Goal: Task Accomplishment & Management: Use online tool/utility

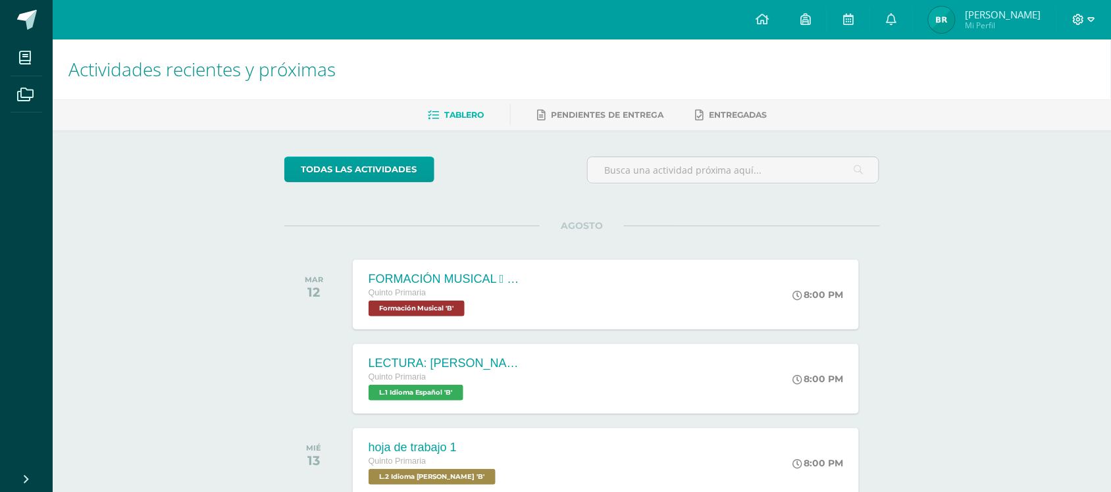
click at [1088, 18] on icon at bounding box center [1091, 20] width 7 height 12
click at [1057, 95] on span "Cerrar sesión" at bounding box center [1050, 90] width 59 height 13
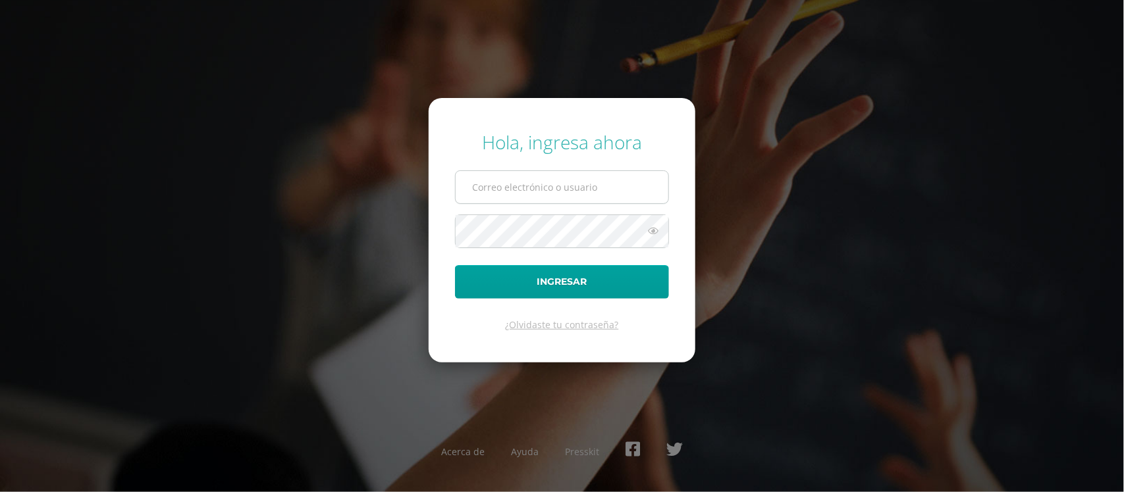
click at [587, 198] on input "text" at bounding box center [561, 187] width 213 height 32
type input "[EMAIL_ADDRESS][DOMAIN_NAME]"
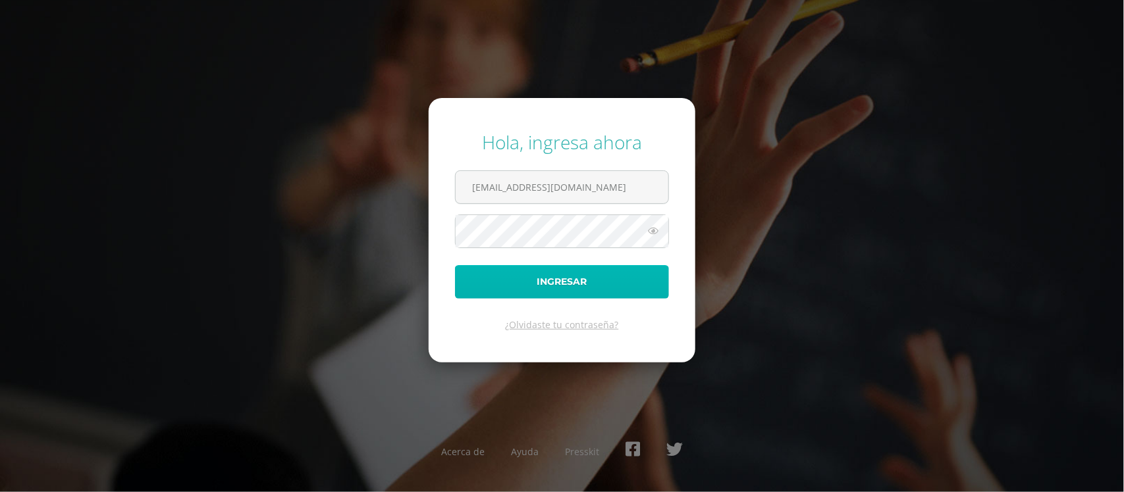
click at [557, 280] on button "Ingresar" at bounding box center [562, 282] width 214 height 34
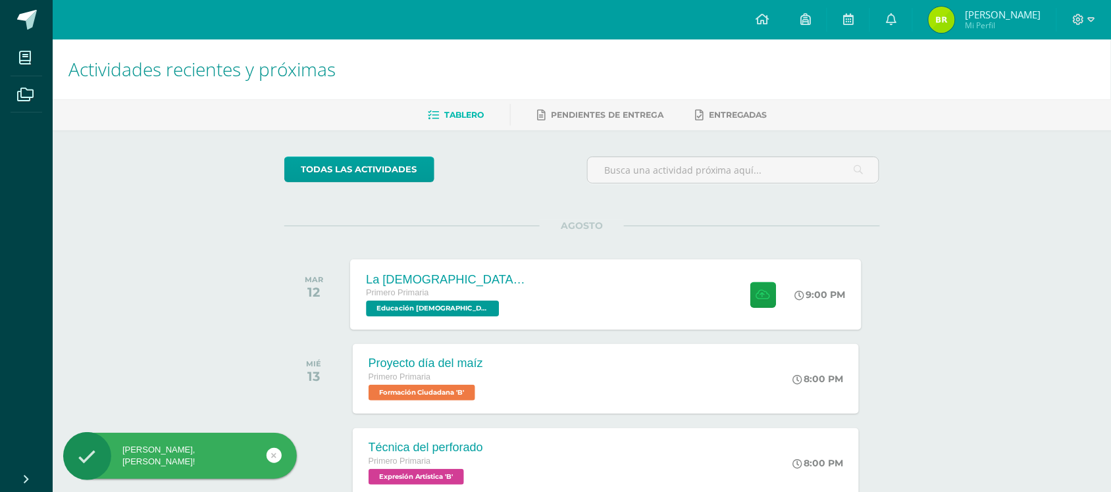
click at [635, 296] on div "La Biblia es la palabra de DIosss Primero Primaria Educación Cristiana 'B' 9:00…" at bounding box center [605, 294] width 511 height 70
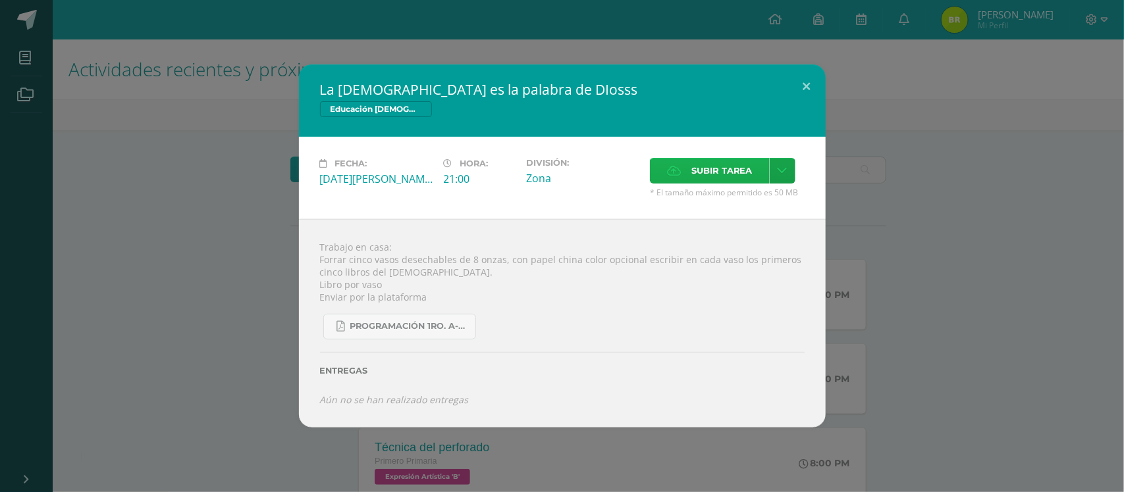
click at [717, 175] on span "Subir tarea" at bounding box center [721, 171] width 61 height 24
click at [0, 0] on input "Subir tarea" at bounding box center [0, 0] width 0 height 0
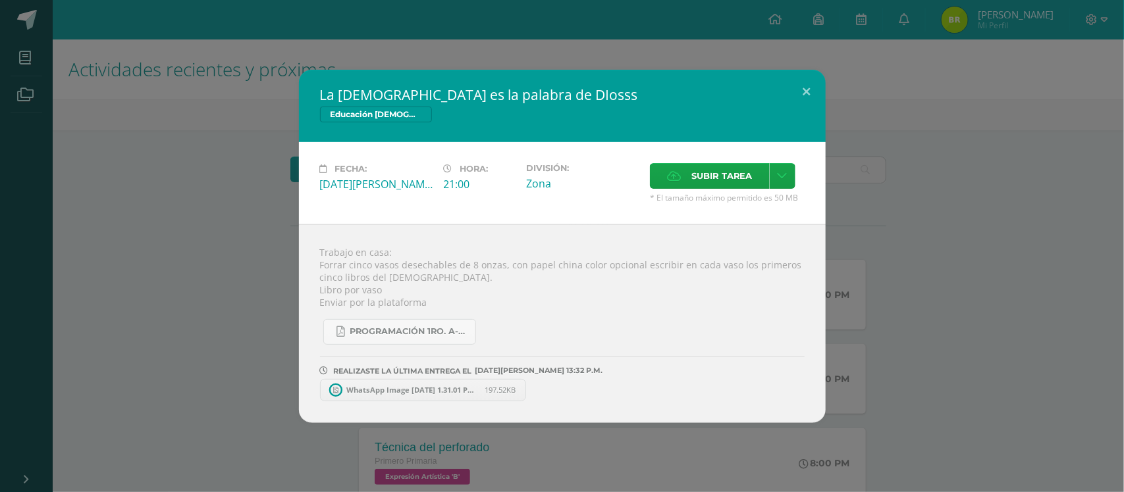
click at [983, 207] on div "La Biblia es la palabra de DIosss Educación Cristiana Fecha: Martes 12 de Agost…" at bounding box center [561, 246] width 1113 height 353
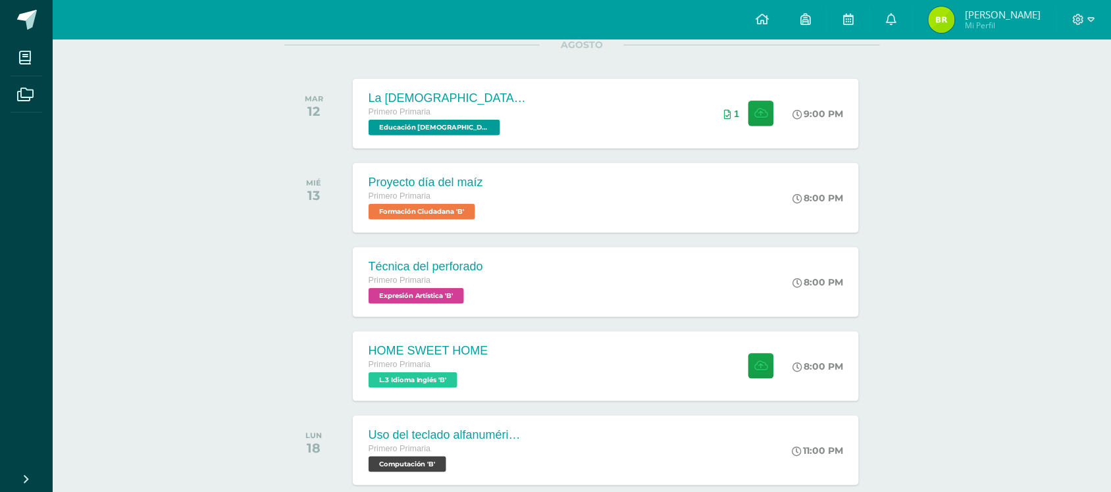
scroll to position [188, 0]
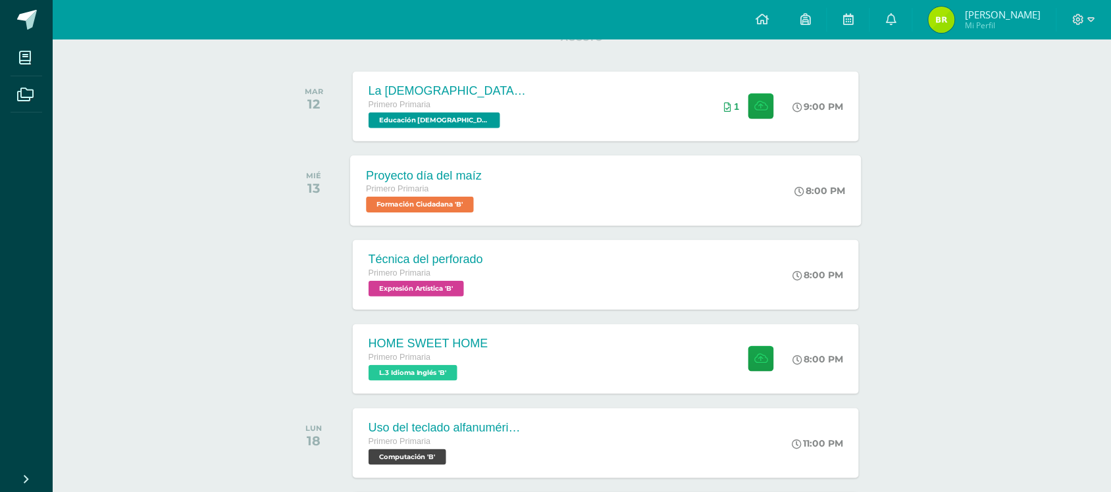
click at [426, 205] on span "Formación Ciudadana 'B'" at bounding box center [420, 205] width 108 height 16
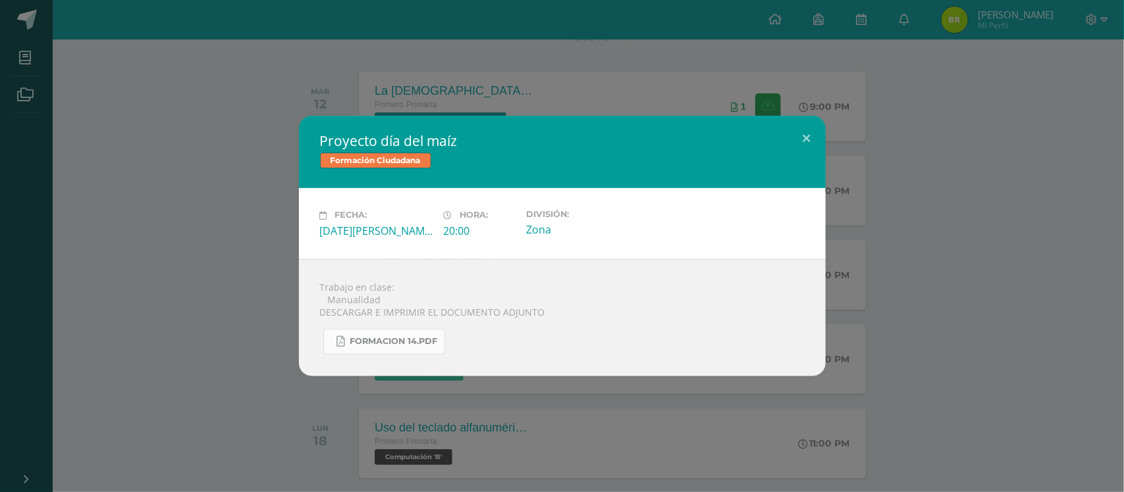
click at [400, 342] on span "FORMACION 14.pdf" at bounding box center [394, 341] width 88 height 11
click at [804, 140] on button at bounding box center [807, 138] width 38 height 45
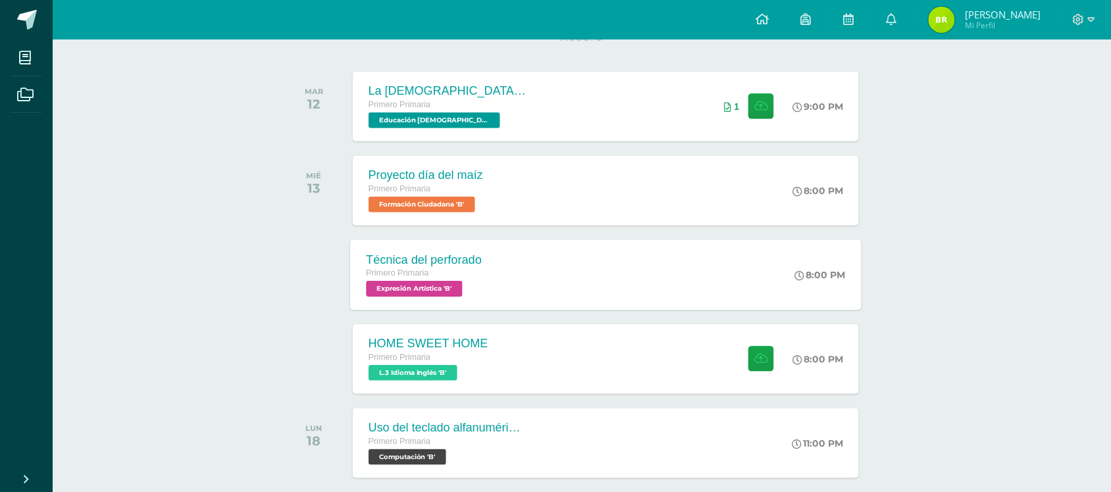
click at [413, 278] on div "Primero Primaria" at bounding box center [424, 274] width 116 height 14
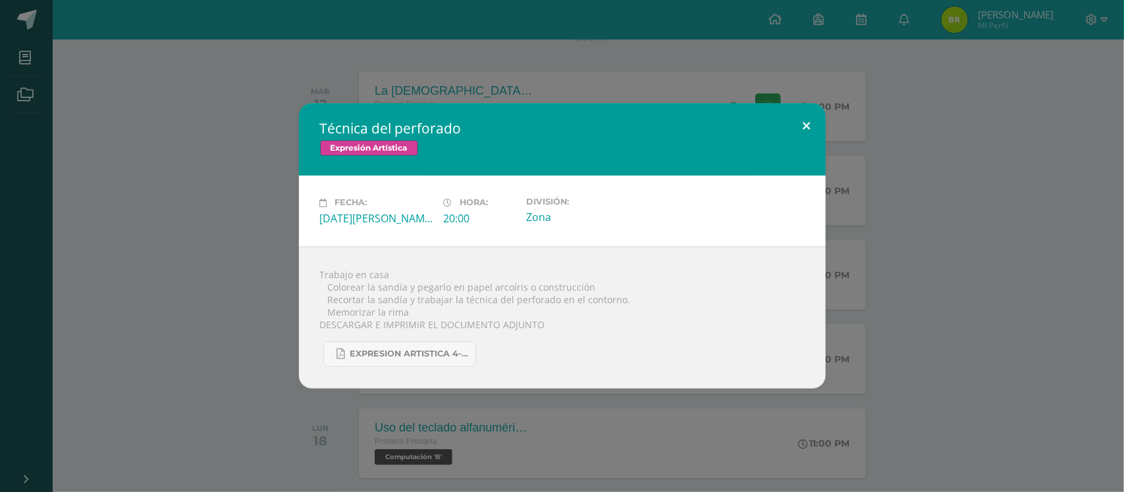
click at [802, 129] on button at bounding box center [807, 125] width 38 height 45
